Goal: Information Seeking & Learning: Understand process/instructions

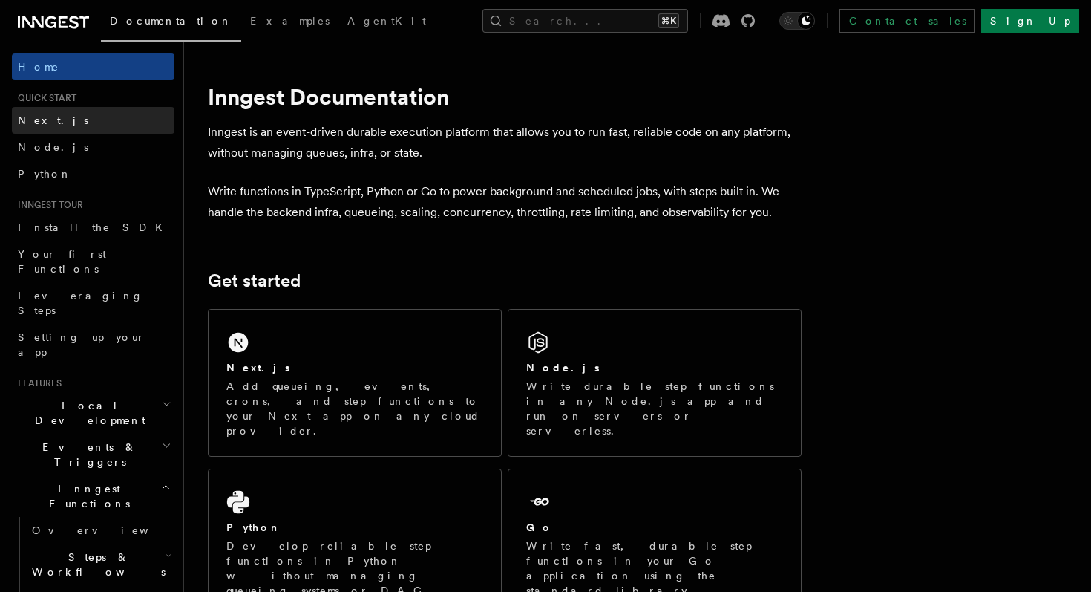
click at [50, 119] on link "Next.js" at bounding box center [93, 120] width 163 height 27
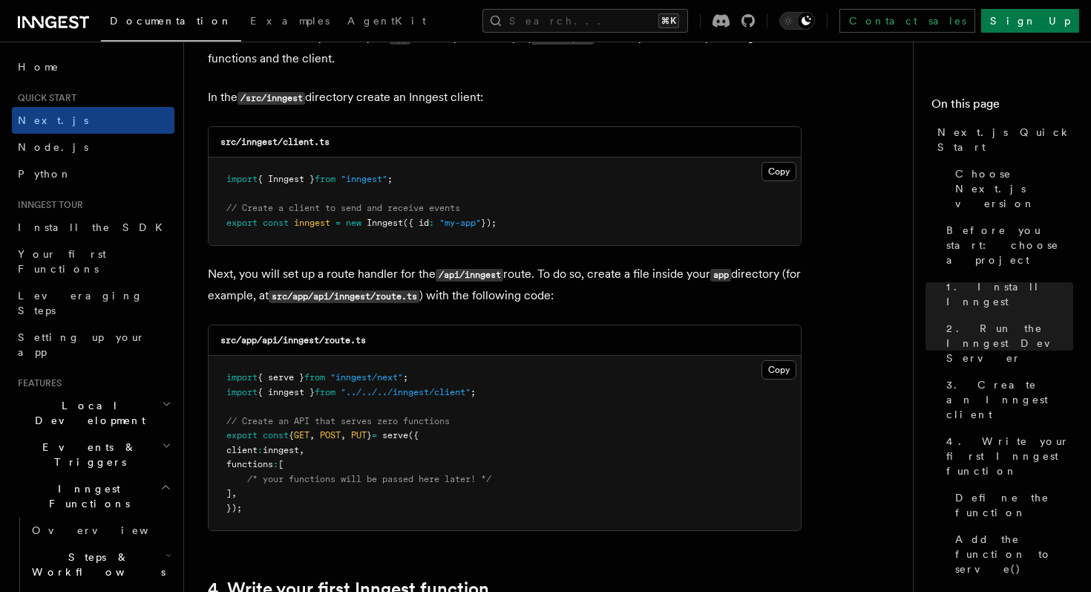
scroll to position [1878, 0]
click at [777, 169] on button "Copy Copied" at bounding box center [779, 172] width 35 height 19
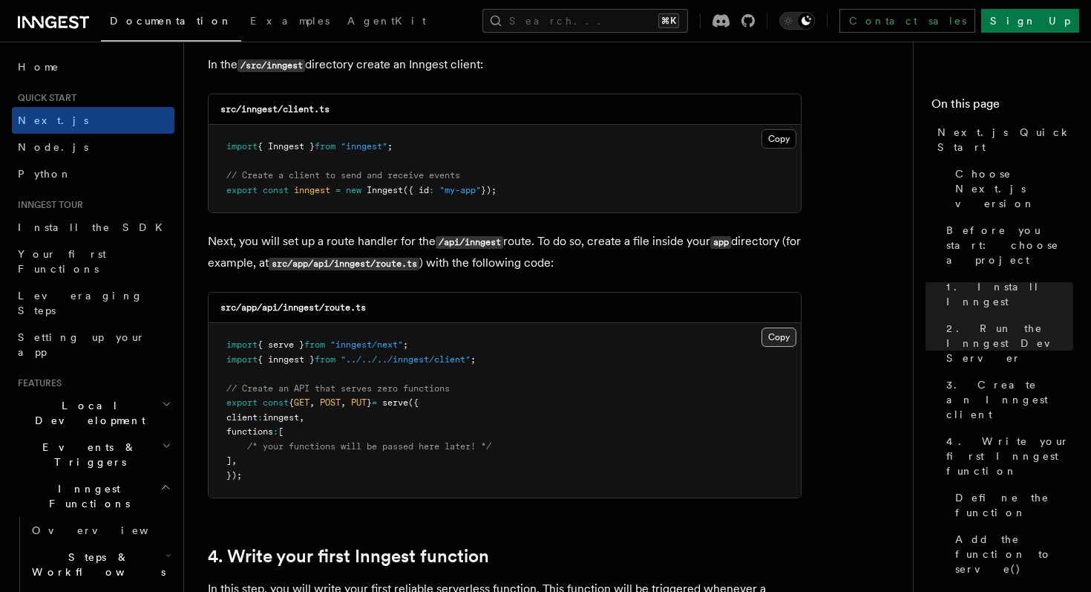
click at [789, 340] on button "Copy Copied" at bounding box center [779, 336] width 35 height 19
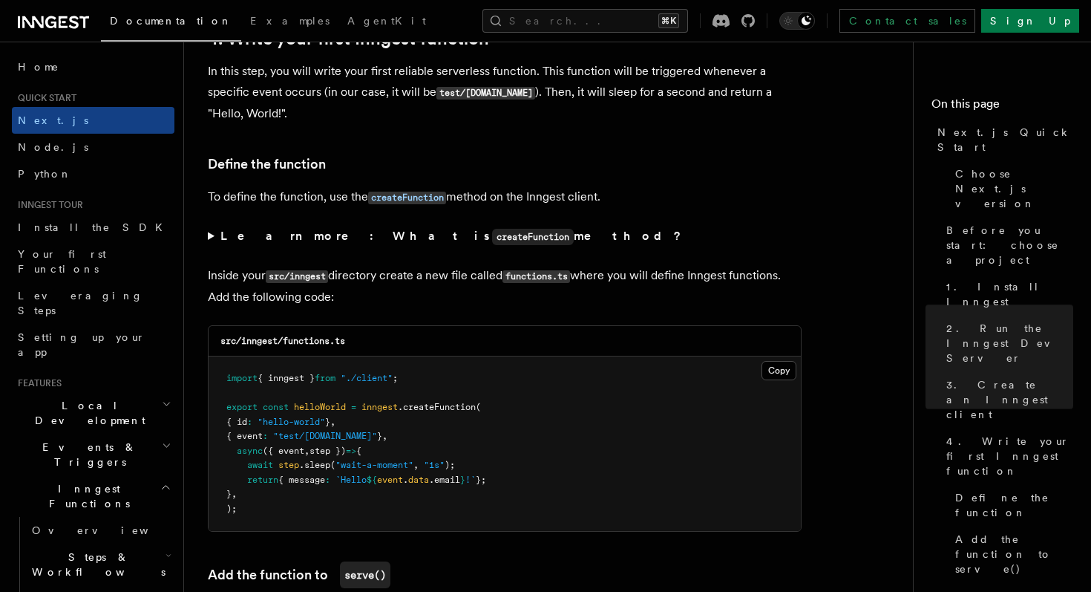
scroll to position [2431, 0]
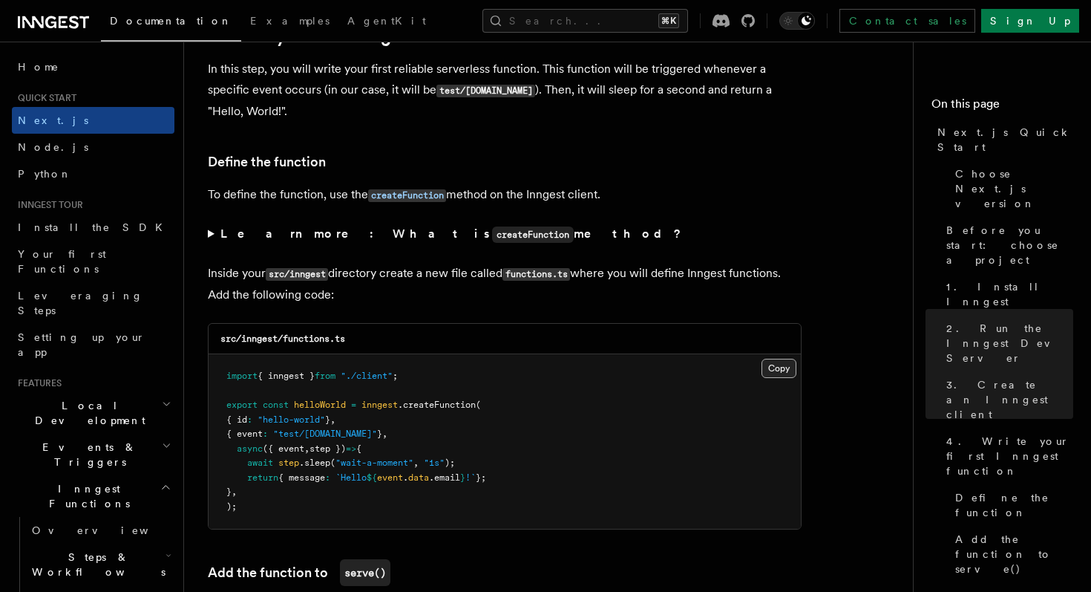
click at [774, 368] on button "Copy Copied" at bounding box center [779, 367] width 35 height 19
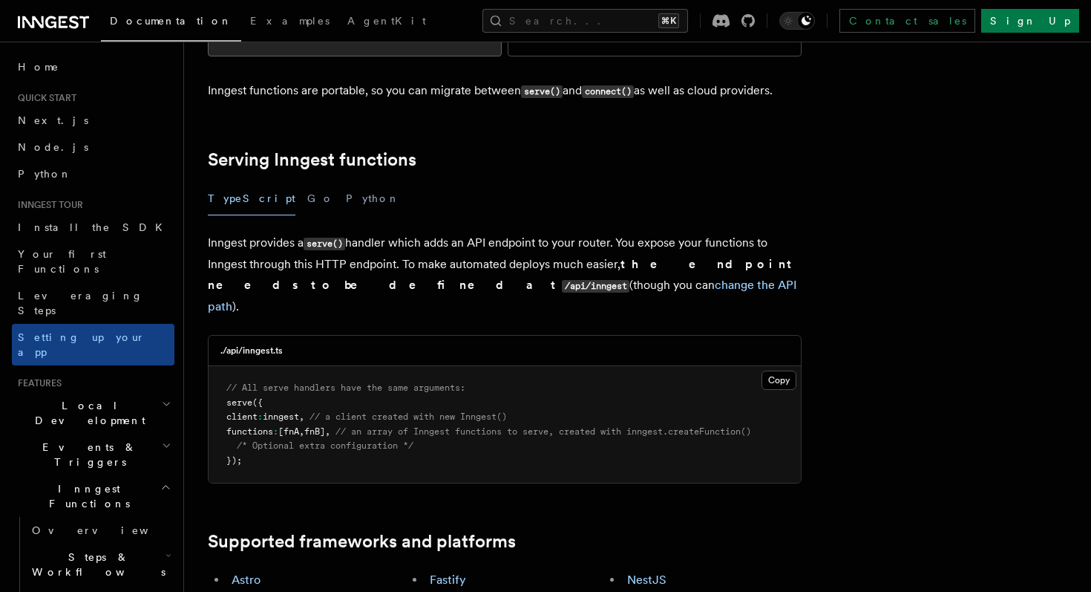
scroll to position [454, 0]
